Goal: Task Accomplishment & Management: Manage account settings

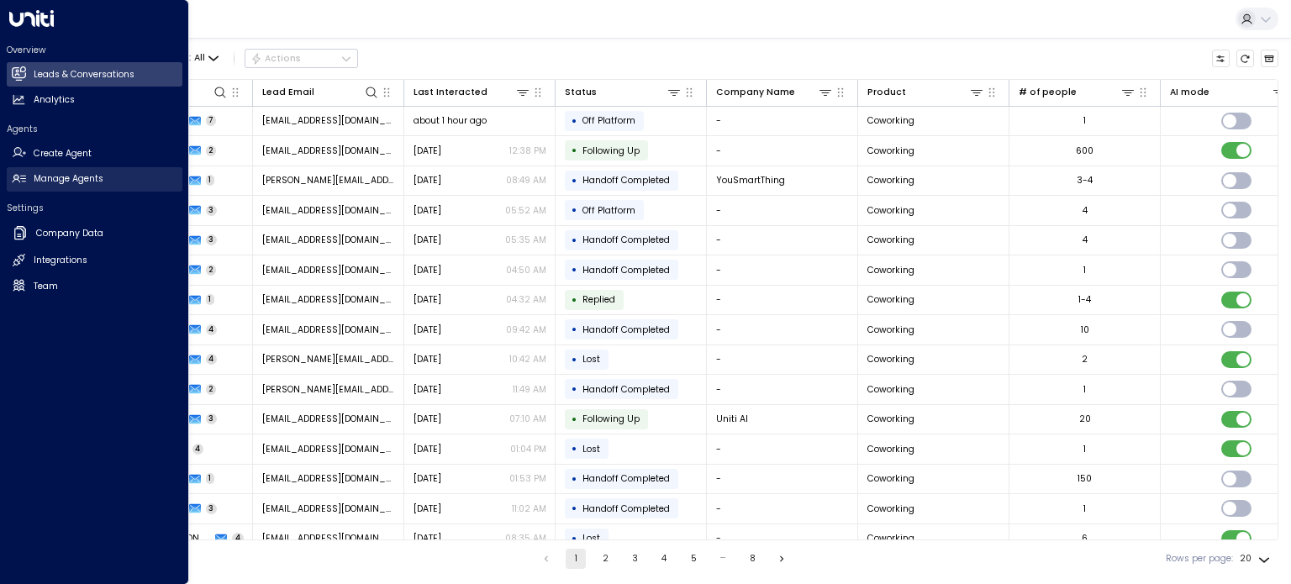
click at [57, 181] on h2 "Manage Agents" at bounding box center [69, 178] width 70 height 13
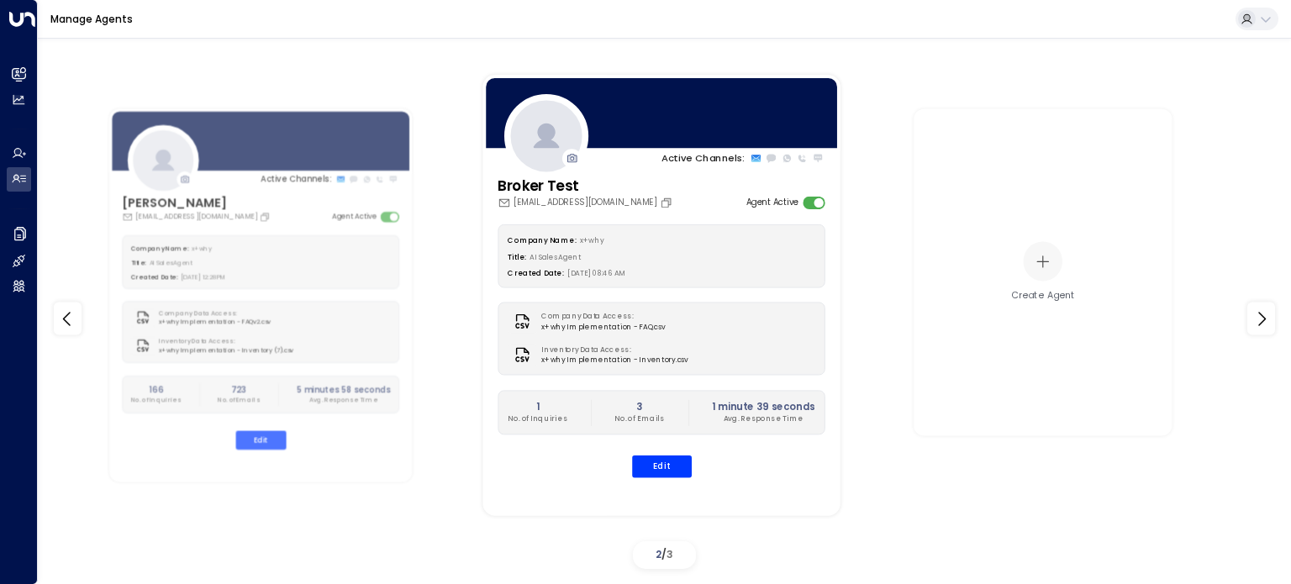
click at [714, 203] on div "Broker Test [EMAIL_ADDRESS][DOMAIN_NAME] Agent Active" at bounding box center [662, 192] width 328 height 34
click at [638, 128] on div at bounding box center [661, 113] width 357 height 76
click at [640, 422] on p "No. of Emails" at bounding box center [640, 419] width 50 height 11
click at [753, 156] on icon at bounding box center [755, 159] width 9 height 8
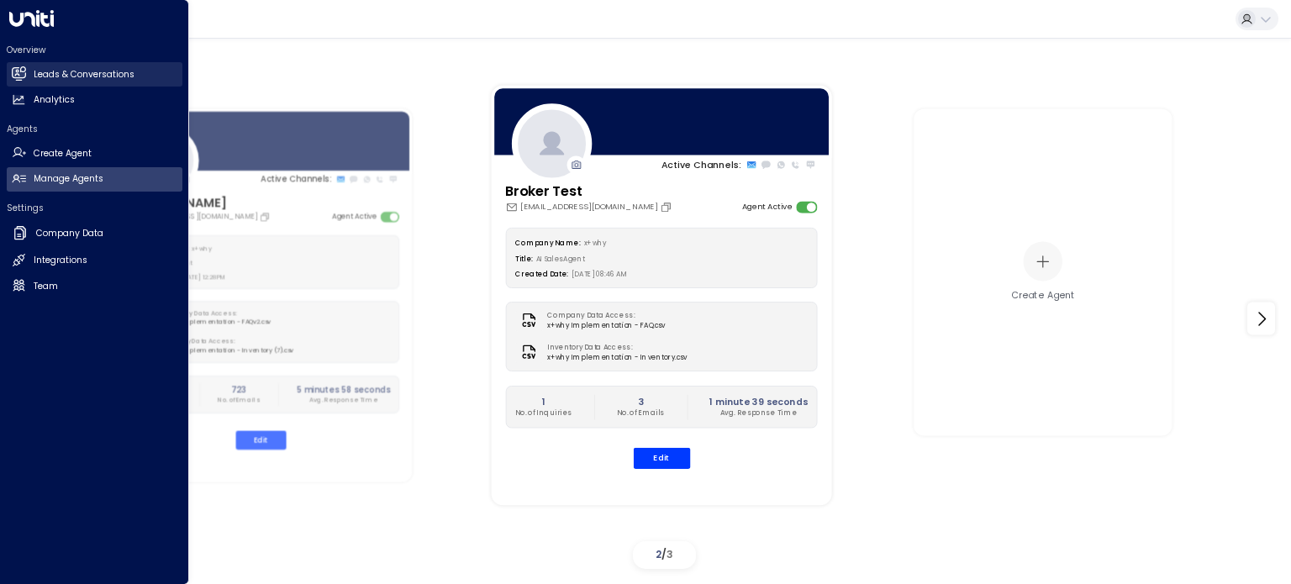
click at [64, 82] on link "Leads & Conversations Leads & Conversations" at bounding box center [95, 74] width 176 height 24
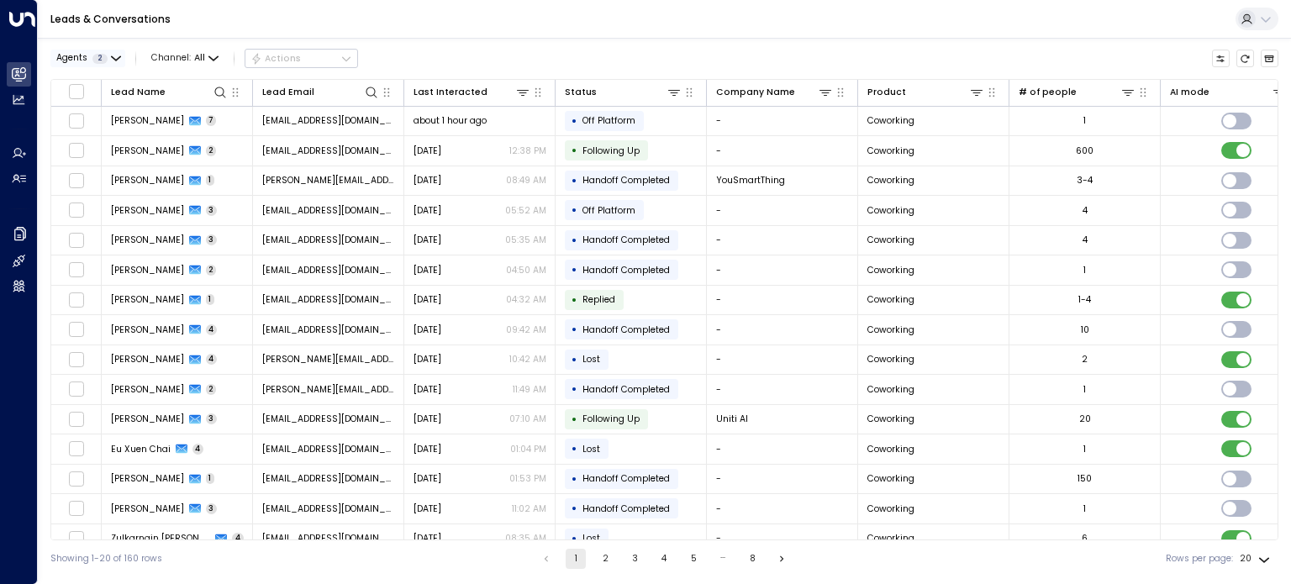
click at [119, 61] on icon "button" at bounding box center [116, 59] width 10 height 10
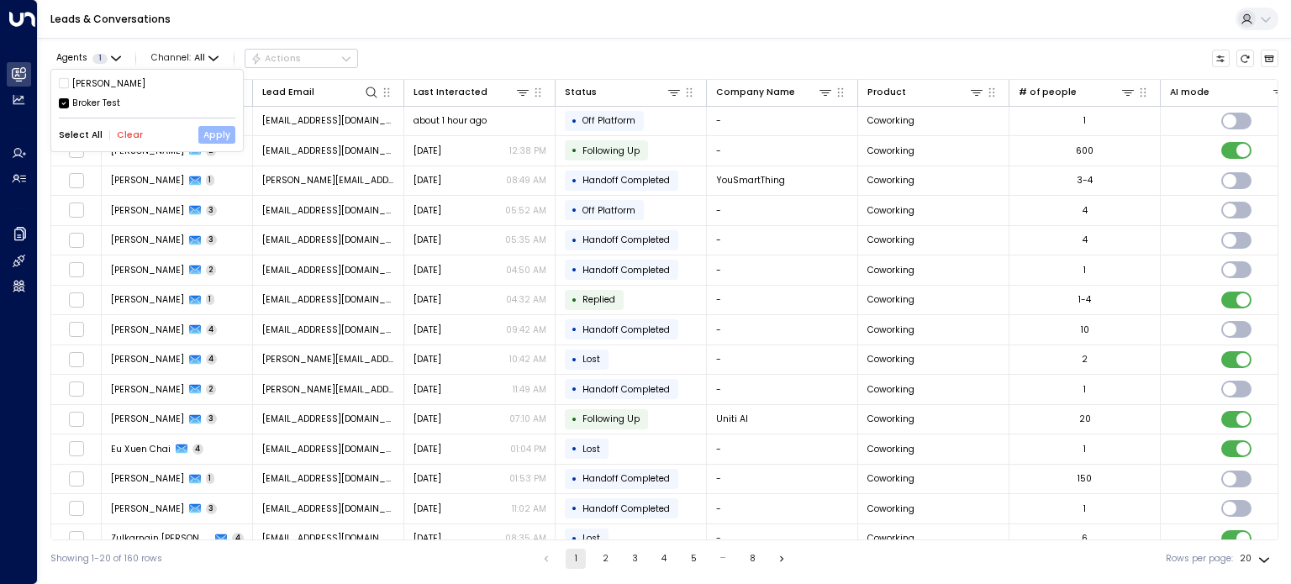
click at [212, 134] on button "Apply" at bounding box center [216, 135] width 37 height 18
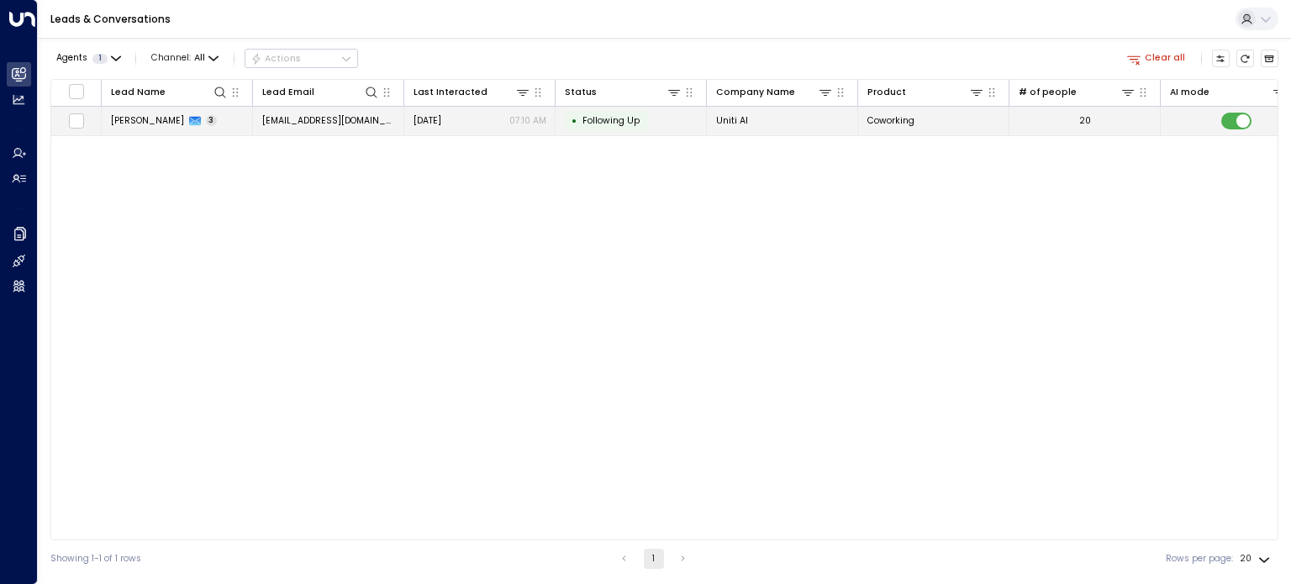
click at [144, 123] on span "[PERSON_NAME]" at bounding box center [147, 120] width 73 height 13
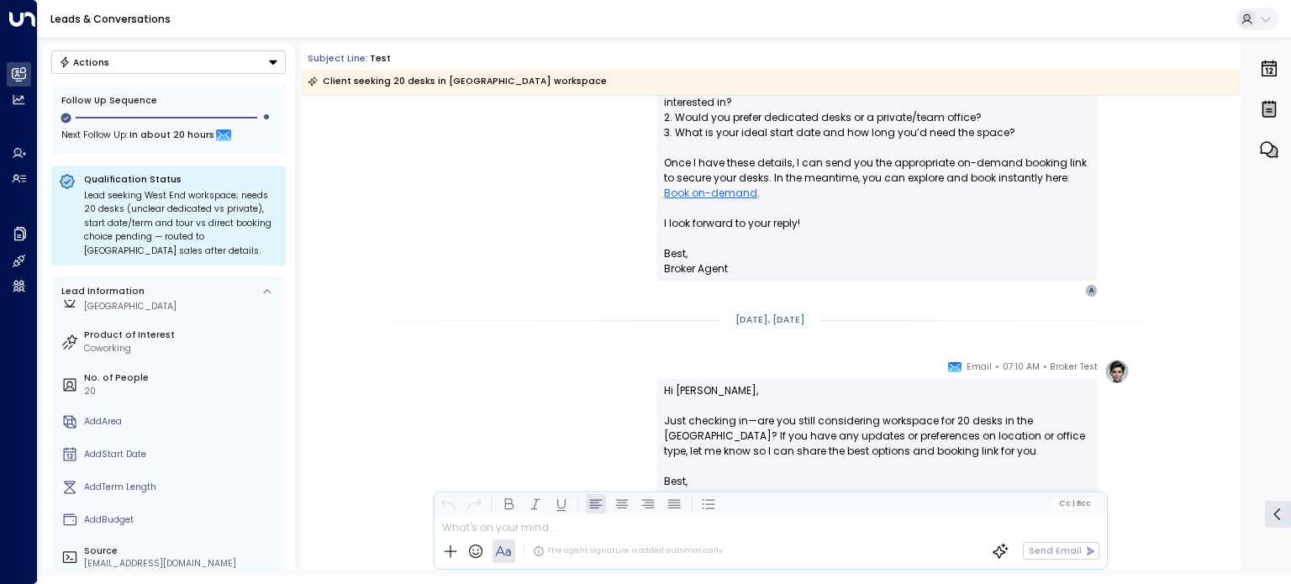
scroll to position [228, 0]
